Goal: Transaction & Acquisition: Purchase product/service

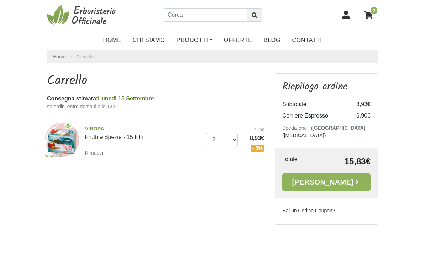
click at [191, 37] on link "Prodotti" at bounding box center [194, 40] width 47 height 14
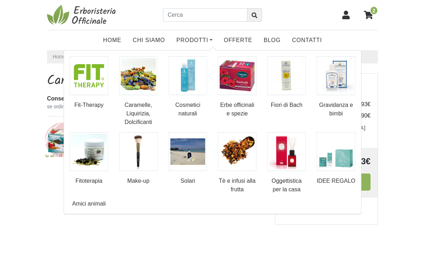
click at [339, 151] on img at bounding box center [336, 151] width 39 height 39
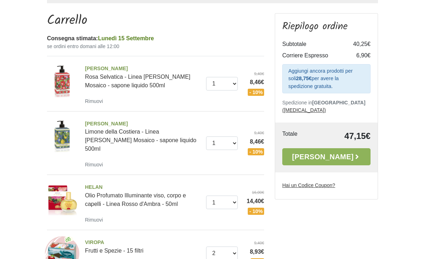
scroll to position [63, 0]
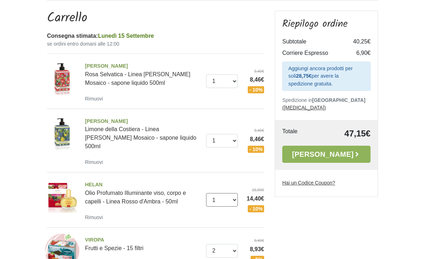
click at [235, 193] on select "0 (Rimuovi) 1 2" at bounding box center [222, 200] width 32 height 14
select select "0"
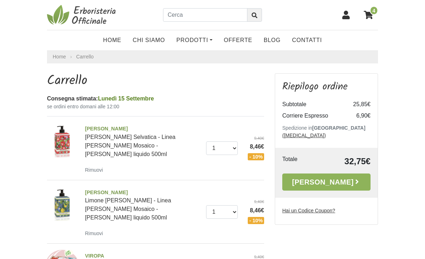
scroll to position [85, 0]
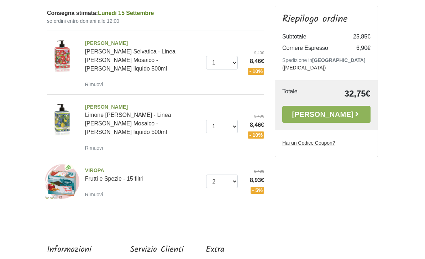
select select "0"
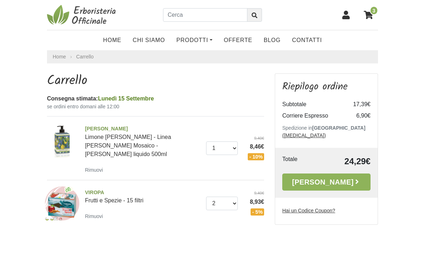
scroll to position [85, 0]
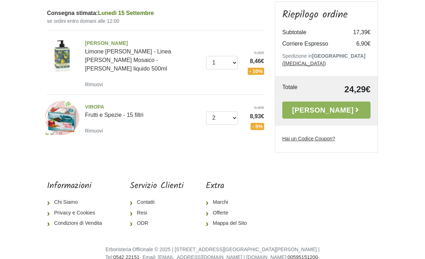
select select "0"
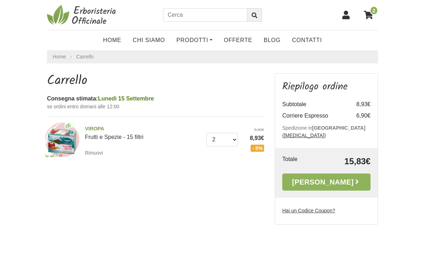
scroll to position [85, 0]
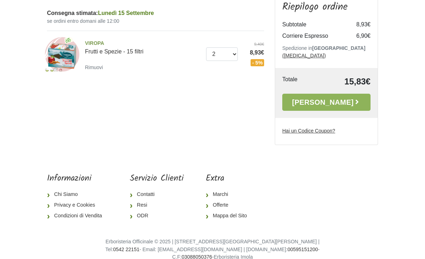
click at [335, 97] on link "[PERSON_NAME]" at bounding box center [326, 102] width 88 height 17
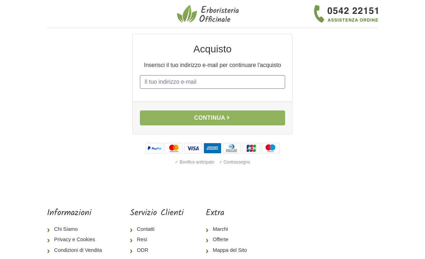
click at [235, 89] on input "E-mail" at bounding box center [212, 82] width 145 height 14
type input "[EMAIL_ADDRESS][DOMAIN_NAME]"
click at [268, 125] on button "Continua" at bounding box center [212, 117] width 145 height 15
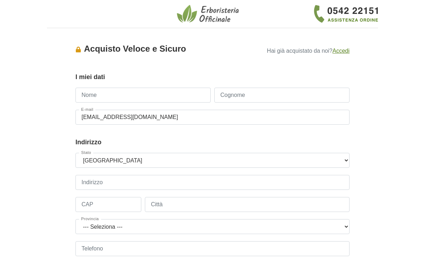
click at [89, 92] on input "Nome" at bounding box center [143, 95] width 135 height 15
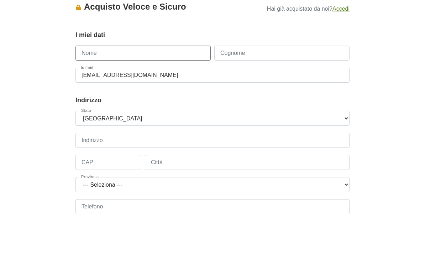
type input "Sebastiano"
type input "Cogoli"
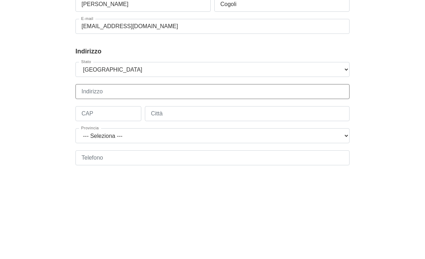
click at [294, 175] on input "Indirizzo" at bounding box center [213, 182] width 274 height 15
type input "Cacciatori Delle Alpi 9/a"
type input "22070"
type input "Capiago Intimiano"
select select "3867"
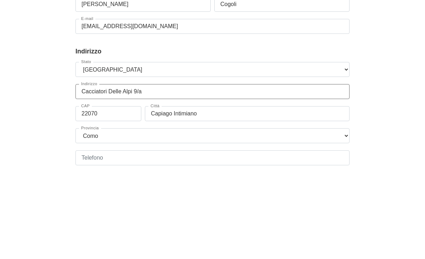
click at [288, 175] on input "Cacciatori Delle Alpi 9/a" at bounding box center [213, 182] width 274 height 15
type input "Cacc"
type input "Via dei mulini 25"
click at [99, 197] on input "22070" at bounding box center [109, 204] width 66 height 15
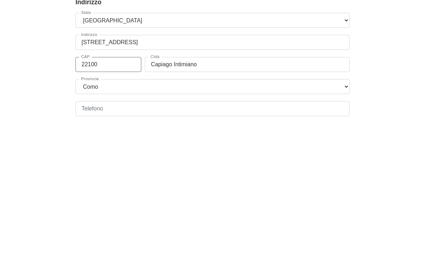
type input "22100"
click at [296, 197] on input "Capiago Intimiano" at bounding box center [247, 204] width 205 height 15
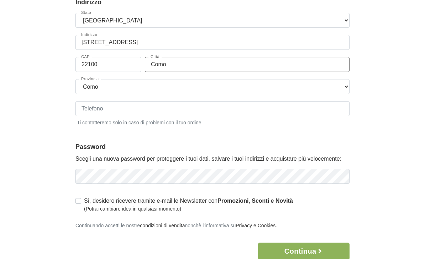
type input "Como"
click at [87, 106] on input "Telefono" at bounding box center [213, 108] width 274 height 15
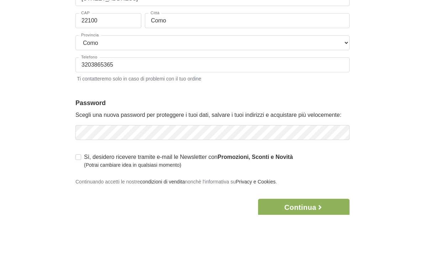
scroll to position [184, 0]
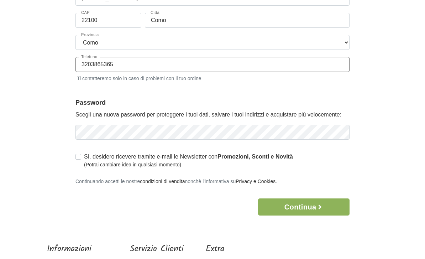
type input "3203865365"
click at [411, 155] on body "1 I Miei Dati 2 Indirizzo 3 Spedizione 4 Pagamento 5 Verifica ordine Accesso × …" at bounding box center [212, 79] width 425 height 527
click at [84, 166] on label "Sì, desidero ricevere tramite e-mail le Newsletter con Promozioni, Sconti e Nov…" at bounding box center [188, 161] width 209 height 16
click at [76, 160] on input "Sì, desidero ricevere tramite e-mail le Newsletter con Promozioni, Sconti e Nov…" at bounding box center [79, 156] width 6 height 7
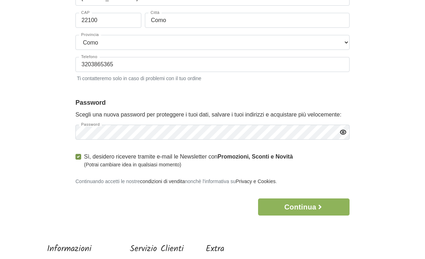
click at [84, 165] on label "Sì, desidero ricevere tramite e-mail le Newsletter con Promozioni, Sconti e Nov…" at bounding box center [188, 161] width 209 height 16
click at [80, 160] on input "Sì, desidero ricevere tramite e-mail le Newsletter con Promozioni, Sconti e Nov…" at bounding box center [79, 156] width 6 height 7
click at [84, 167] on label "Sì, desidero ricevere tramite e-mail le Newsletter con Promozioni, Sconti e Nov…" at bounding box center [188, 161] width 209 height 16
click at [78, 160] on input "Sì, desidero ricevere tramite e-mail le Newsletter con Promozioni, Sconti e Nov…" at bounding box center [79, 156] width 6 height 7
checkbox input "true"
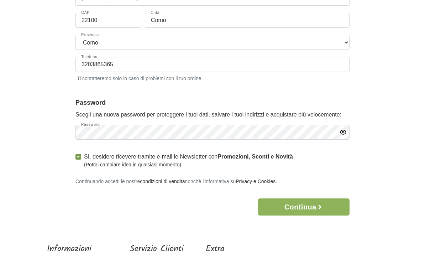
scroll to position [184, 0]
click at [324, 210] on icon "button" at bounding box center [320, 206] width 7 height 7
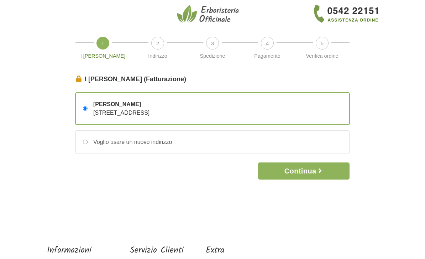
click at [316, 172] on button "Continua" at bounding box center [304, 170] width 92 height 17
click at [323, 170] on icon "button" at bounding box center [320, 170] width 7 height 7
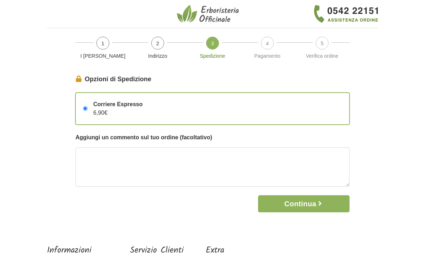
click at [312, 202] on button "Continua" at bounding box center [304, 203] width 92 height 17
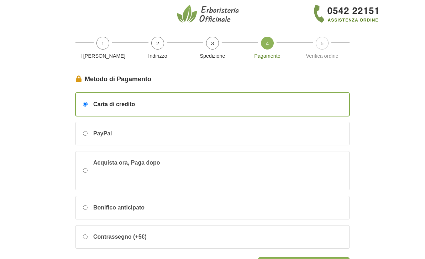
click at [83, 168] on input "Acquista ora, Paga dopo" at bounding box center [85, 170] width 5 height 5
radio input "true"
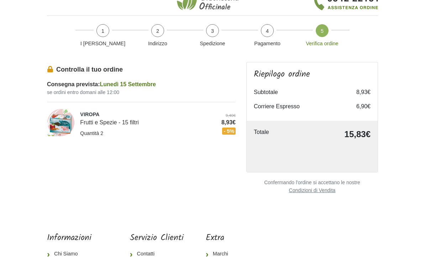
scroll to position [7, 0]
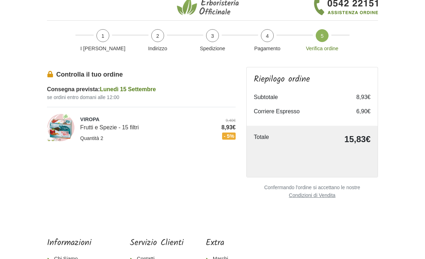
click at [356, 136] on td "15,83€" at bounding box center [334, 139] width 74 height 13
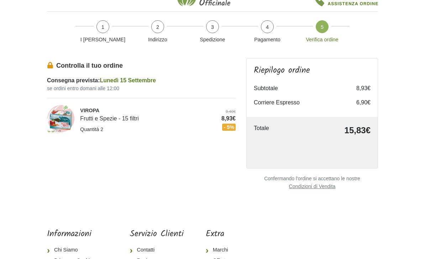
scroll to position [0, 0]
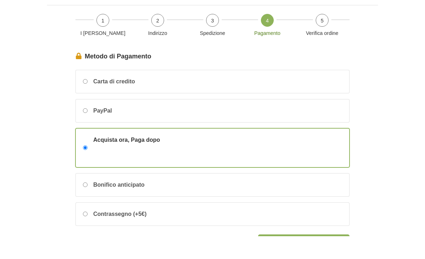
click at [87, 131] on input "PayPal" at bounding box center [85, 133] width 5 height 5
radio input "true"
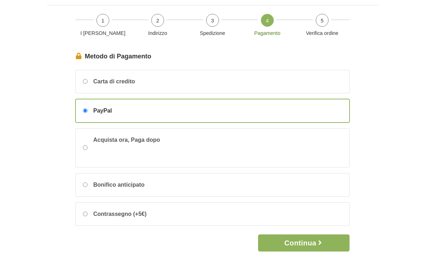
click at [327, 246] on button "Continua" at bounding box center [304, 242] width 92 height 17
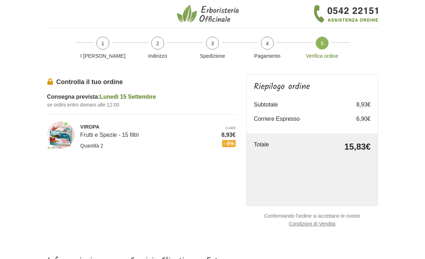
click at [305, 259] on html "1 I Miei Dati 2 Indirizzo 3 Spedizione 4 Pagamento 5 Verifica ordine I Miei Dat…" at bounding box center [212, 177] width 425 height 355
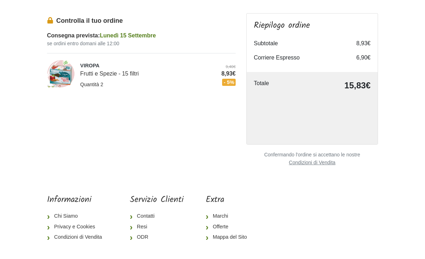
scroll to position [73, 0]
